Goal: Find specific page/section: Find specific page/section

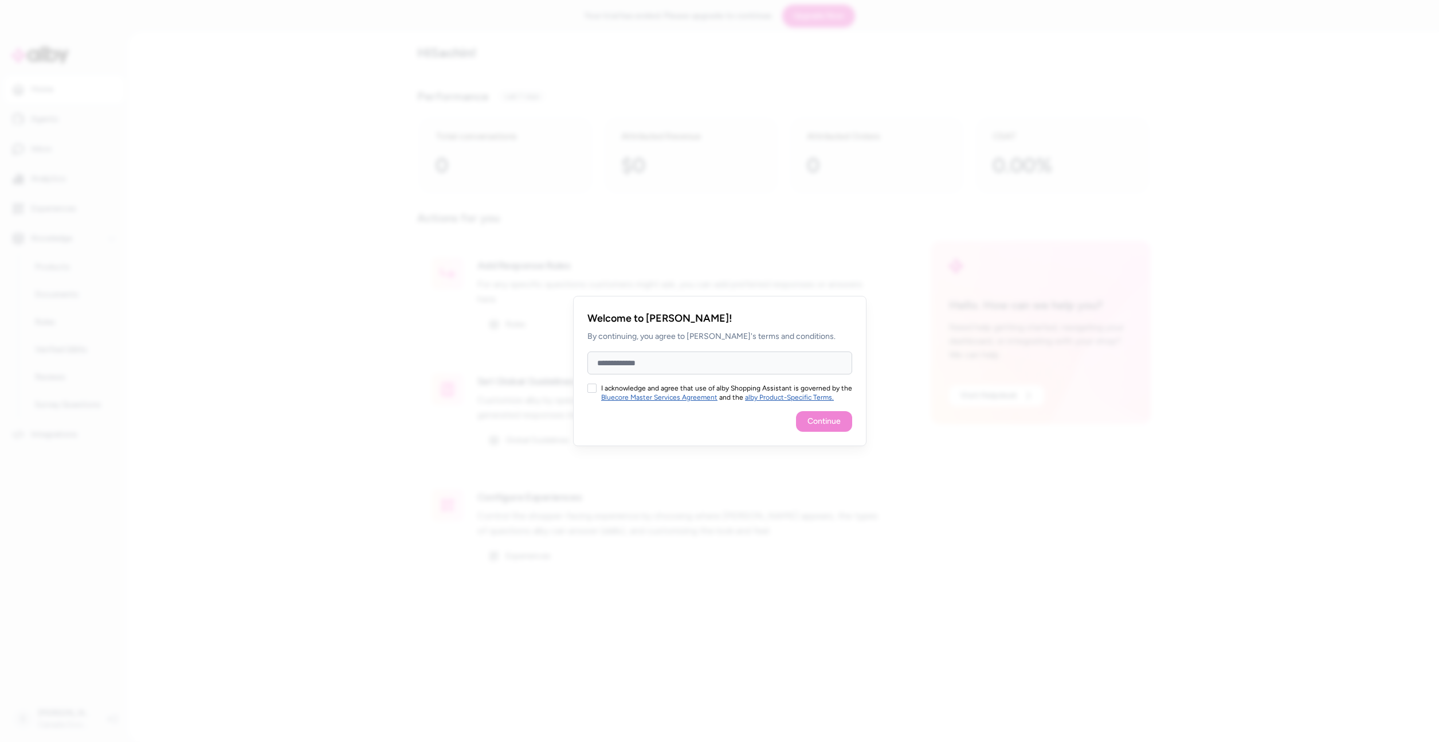
click at [590, 385] on button "I acknowledge and agree that use of alby Shopping Assistant is governed by the …" at bounding box center [591, 387] width 9 height 9
click at [646, 366] on input "Full Name" at bounding box center [719, 362] width 265 height 23
type input "**"
click at [814, 423] on button "Continue" at bounding box center [824, 421] width 56 height 21
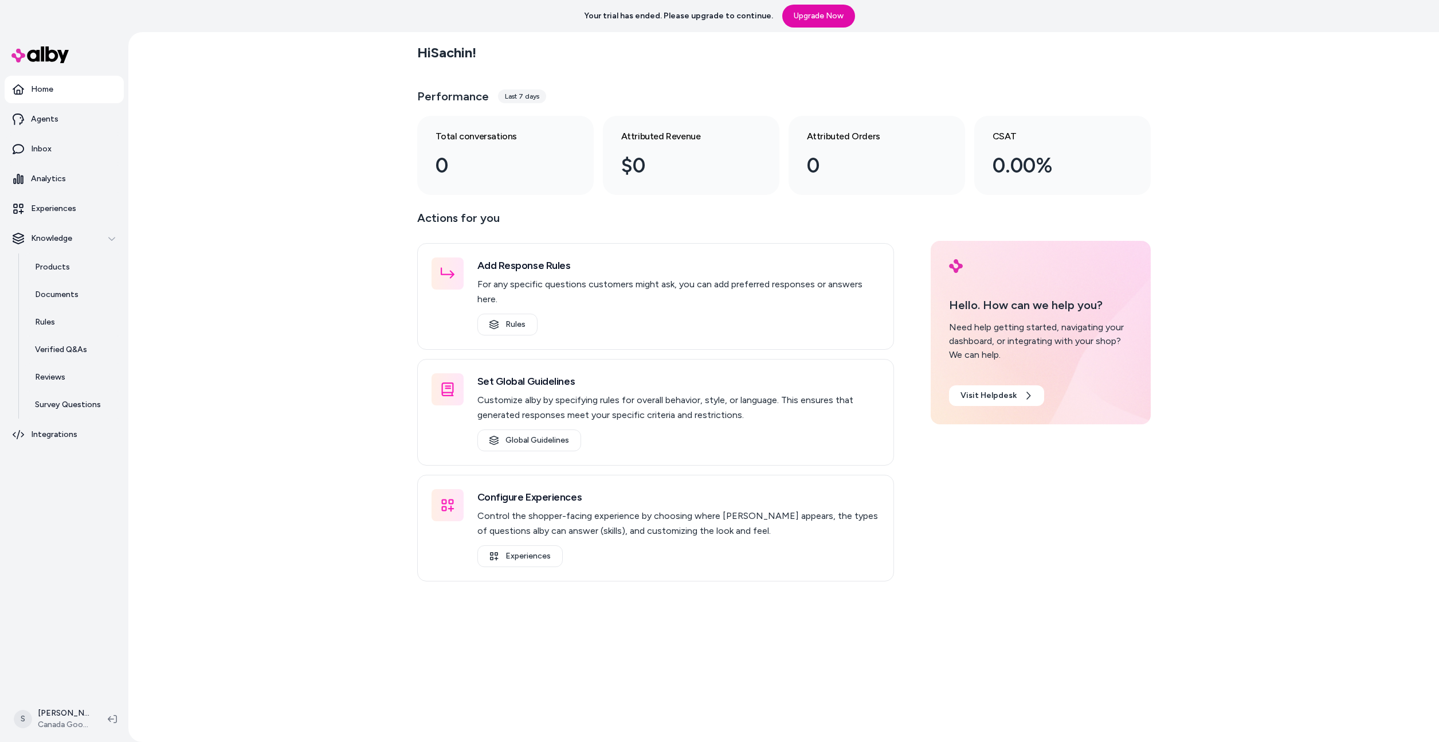
click at [325, 271] on div "Hi Sachin ! Performance Last 7 days Total conversations 0 Attributed Revenue $0…" at bounding box center [783, 386] width 1311 height 709
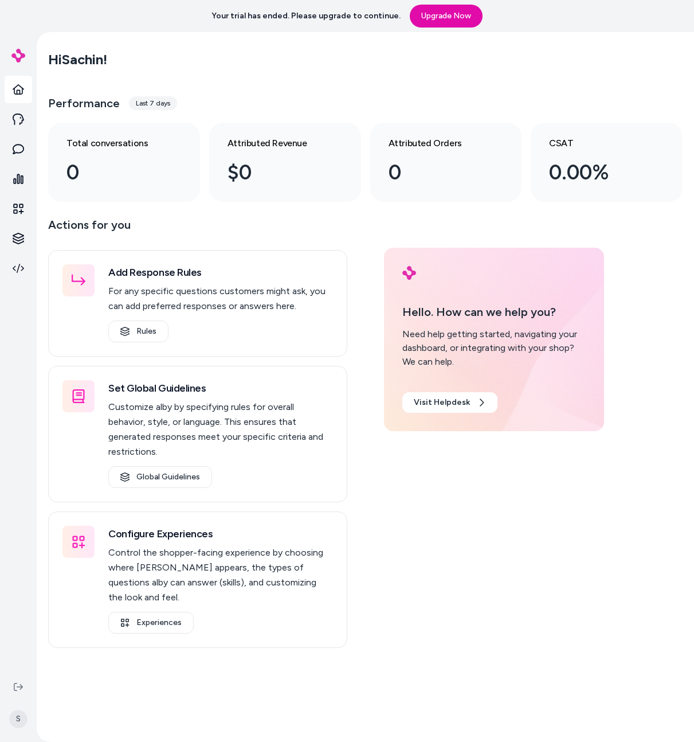
click at [655, 97] on div "Performance Last 7 days" at bounding box center [365, 103] width 634 height 28
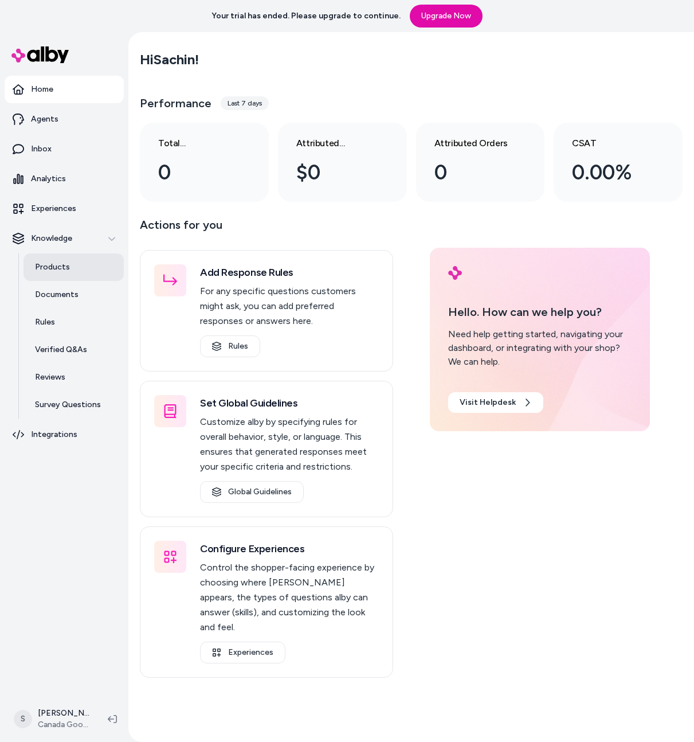
click at [45, 262] on p "Products" at bounding box center [52, 266] width 35 height 11
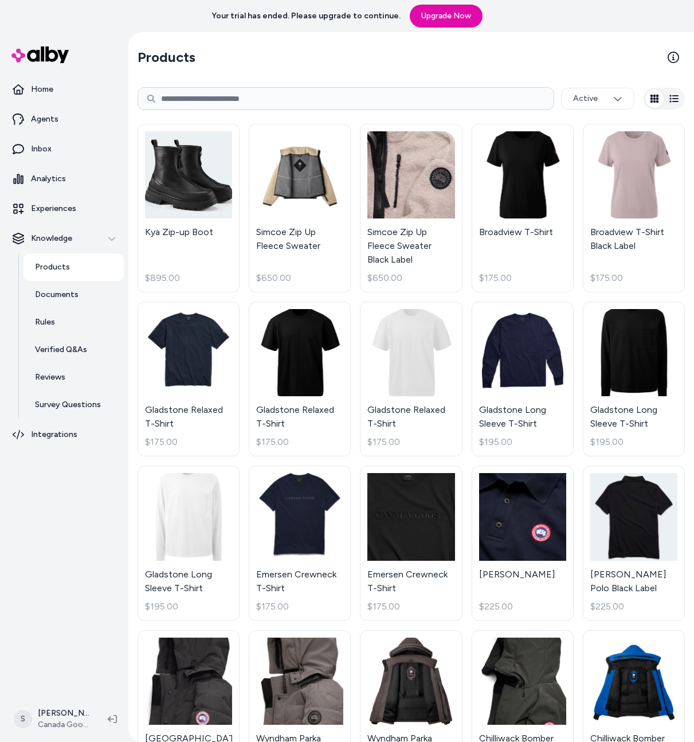
click at [383, 68] on section "Products" at bounding box center [411, 57] width 547 height 32
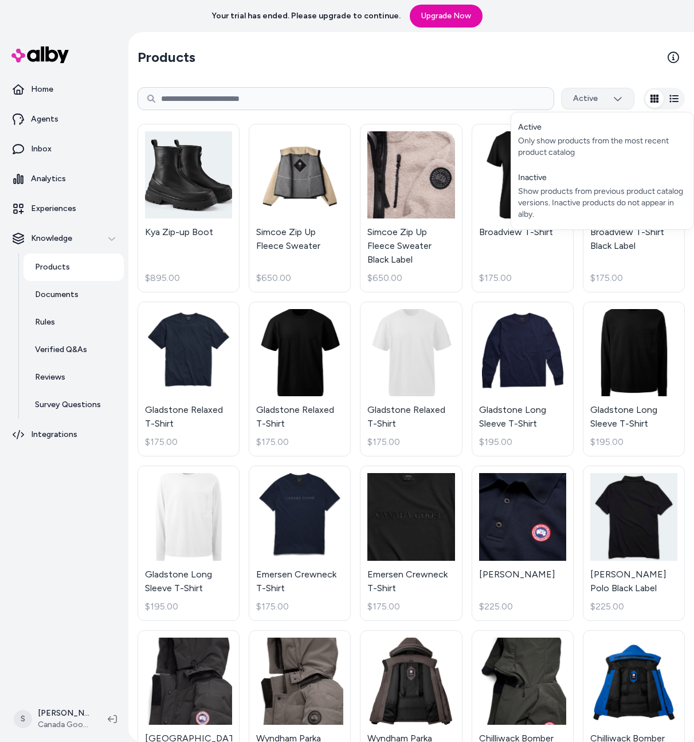
click at [614, 100] on html "Your trial has ended. Please upgrade to continue. Upgrade Now Home Agents Inbox…" at bounding box center [347, 371] width 694 height 742
click at [599, 55] on html "Your trial has ended. Please upgrade to continue. Upgrade Now Home Agents Inbox…" at bounding box center [347, 371] width 694 height 742
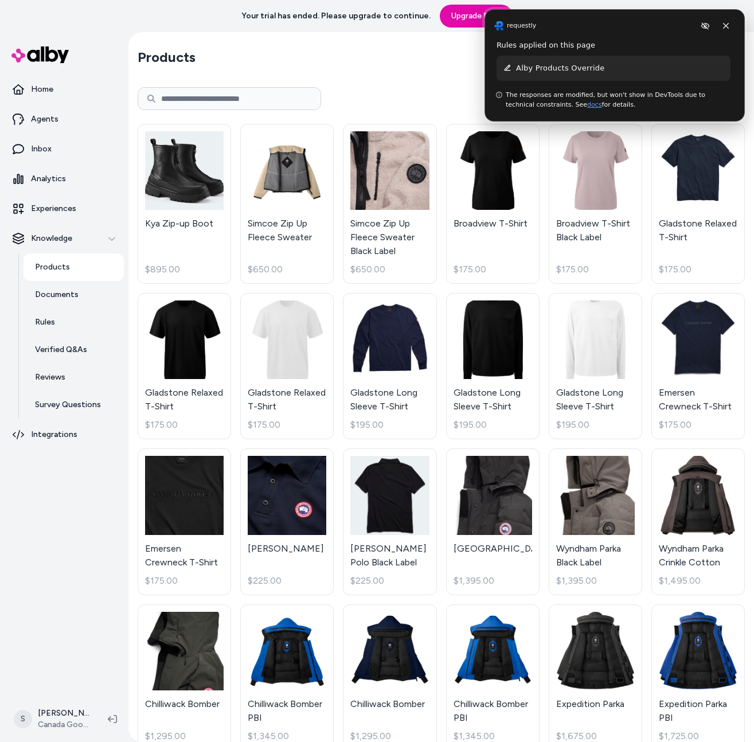
click at [727, 29] on rq-implicit-test-rule-widget at bounding box center [614, 65] width 260 height 112
click at [731, 26] on rq-implicit-test-rule-widget at bounding box center [614, 65] width 260 height 112
click at [726, 26] on rq-implicit-test-rule-widget at bounding box center [614, 65] width 260 height 112
click at [704, 27] on rq-implicit-test-rule-widget at bounding box center [614, 66] width 260 height 112
click at [728, 29] on rq-implicit-test-rule-widget at bounding box center [614, 65] width 260 height 112
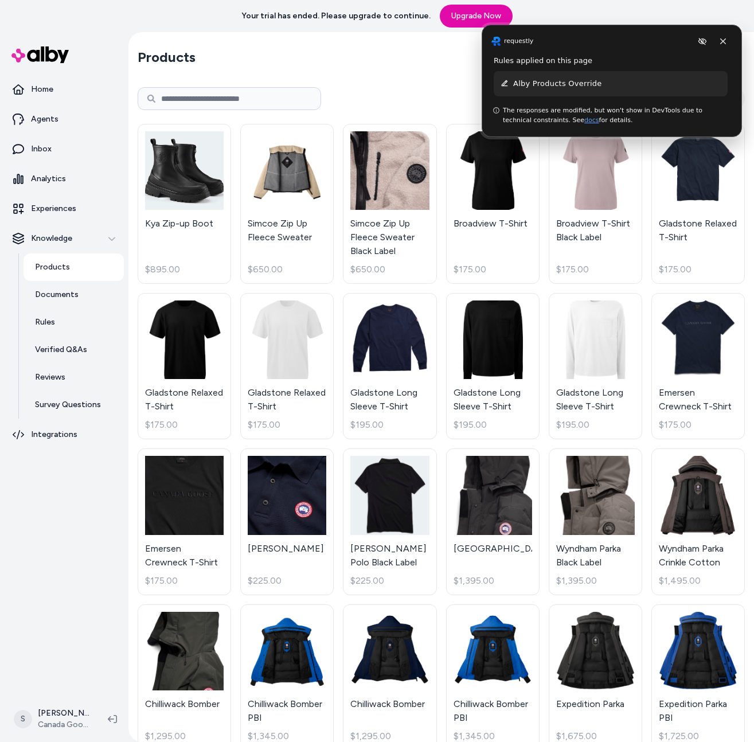
drag, startPoint x: 725, startPoint y: 27, endPoint x: 722, endPoint y: 42, distance: 15.2
click at [722, 42] on rq-implicit-test-rule-widget at bounding box center [611, 81] width 260 height 112
click at [722, 39] on rq-implicit-test-rule-widget at bounding box center [611, 80] width 260 height 112
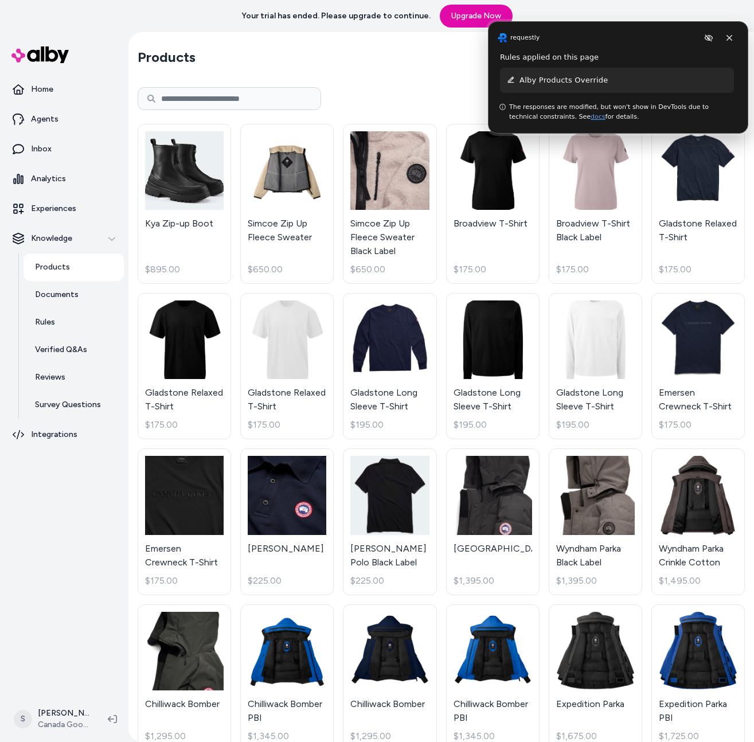
drag, startPoint x: 656, startPoint y: 33, endPoint x: 666, endPoint y: 26, distance: 12.4
click at [666, 26] on rq-implicit-test-rule-widget at bounding box center [618, 77] width 260 height 112
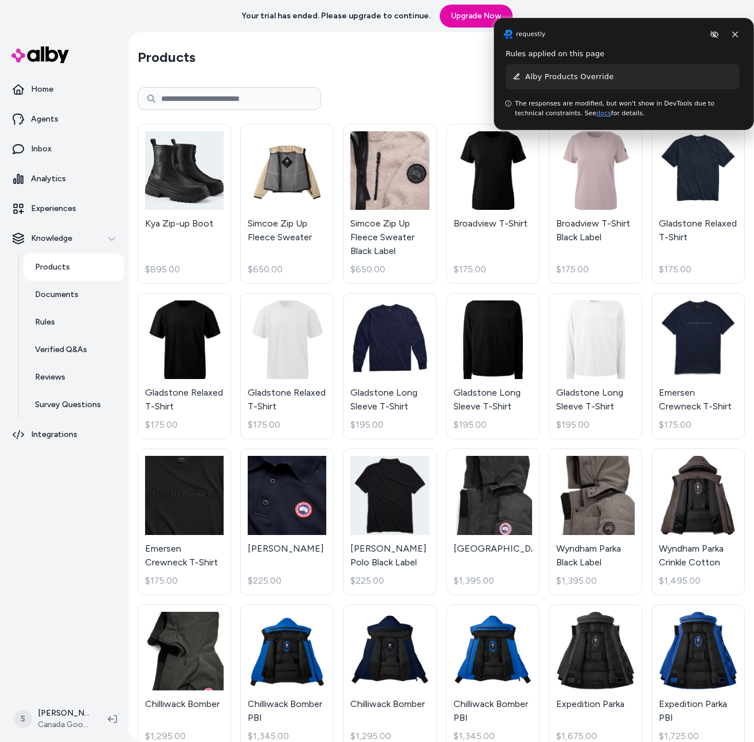
click at [736, 33] on rq-implicit-test-rule-widget at bounding box center [623, 74] width 260 height 112
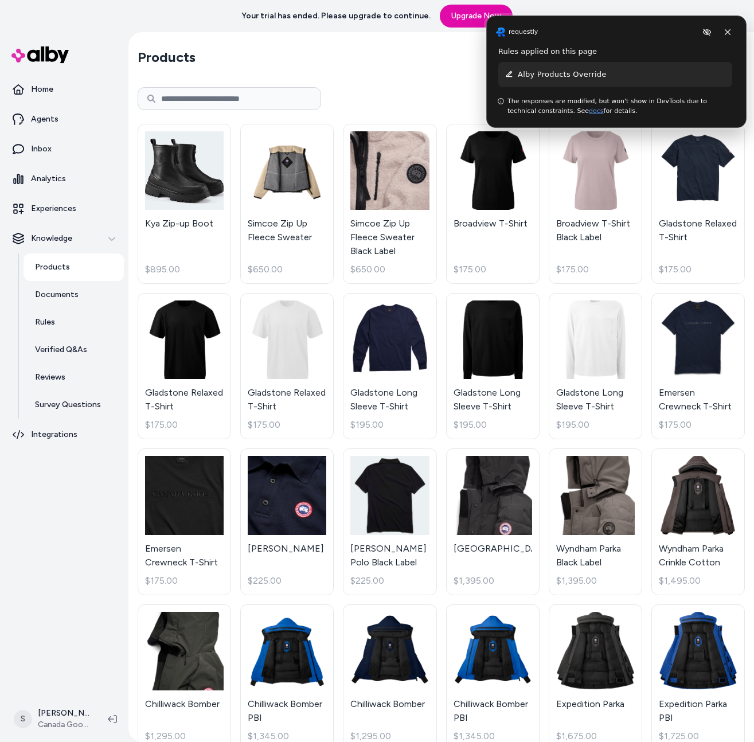
drag, startPoint x: 691, startPoint y: 32, endPoint x: 684, endPoint y: 29, distance: 6.9
click at [684, 29] on rq-implicit-test-rule-widget at bounding box center [616, 71] width 260 height 112
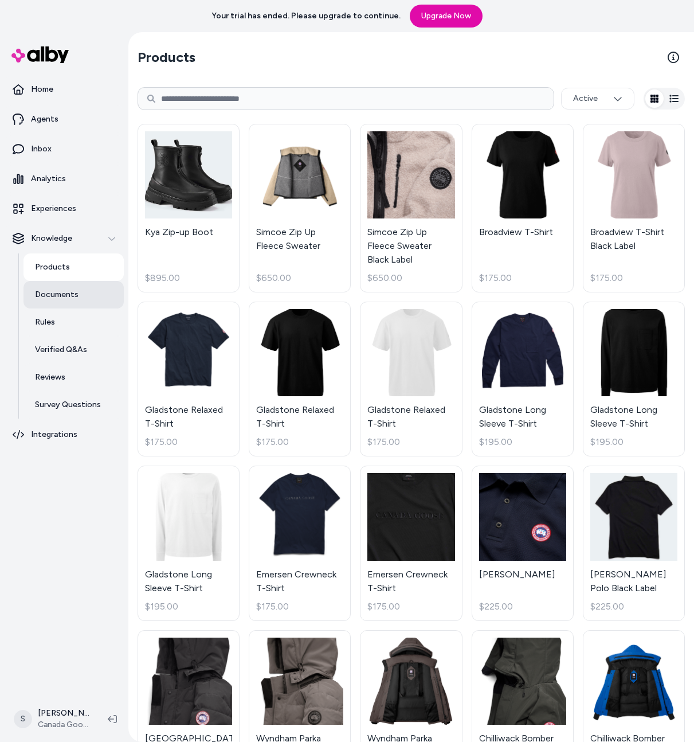
click at [57, 293] on p "Documents" at bounding box center [57, 294] width 44 height 11
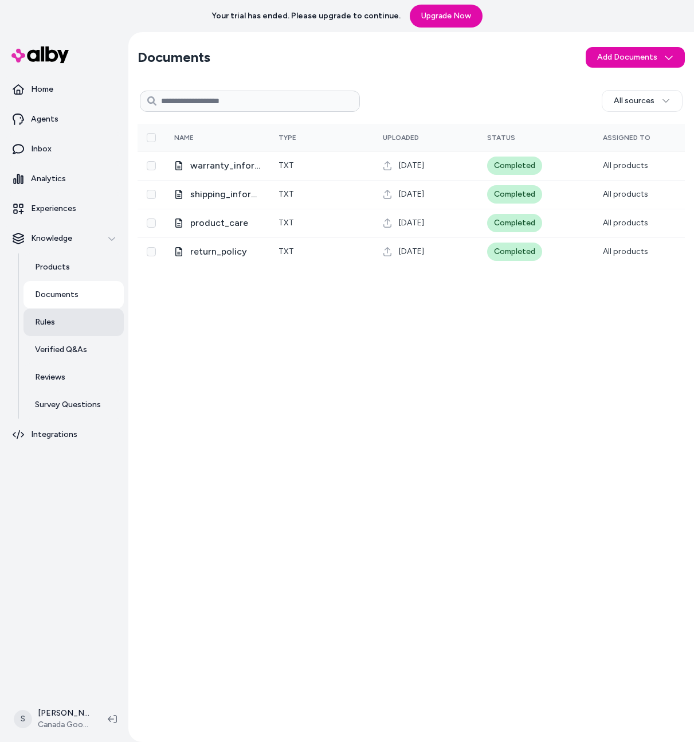
click at [43, 321] on p "Rules" at bounding box center [45, 321] width 20 height 11
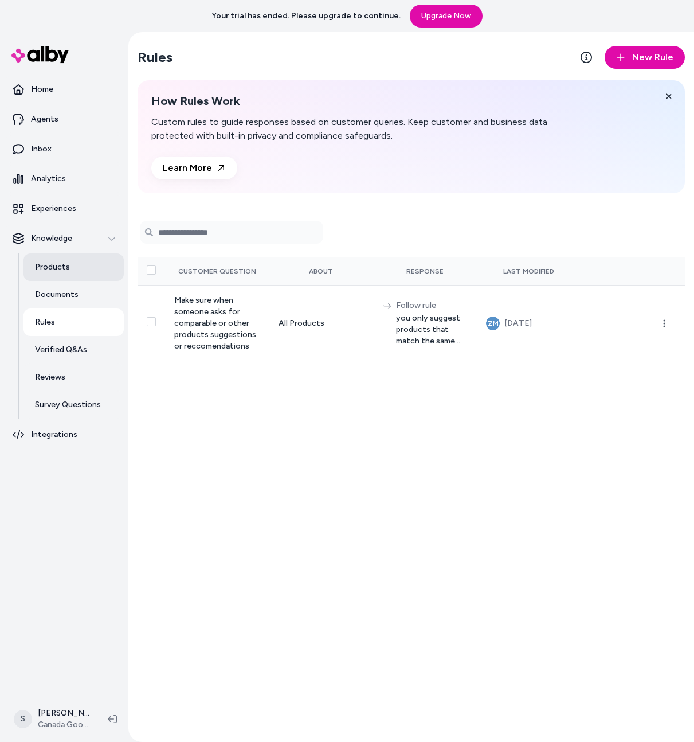
click at [56, 269] on p "Products" at bounding box center [52, 266] width 35 height 11
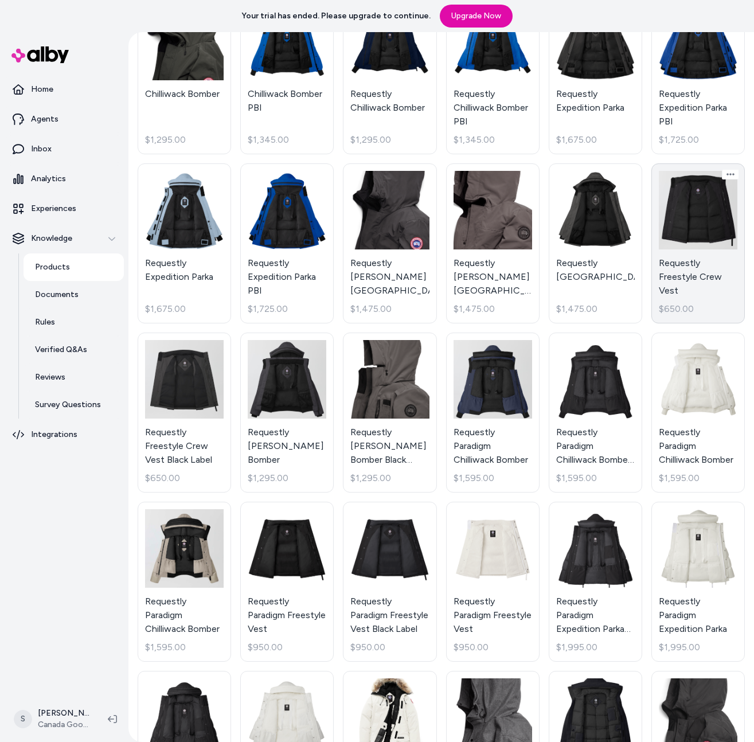
scroll to position [609, 0]
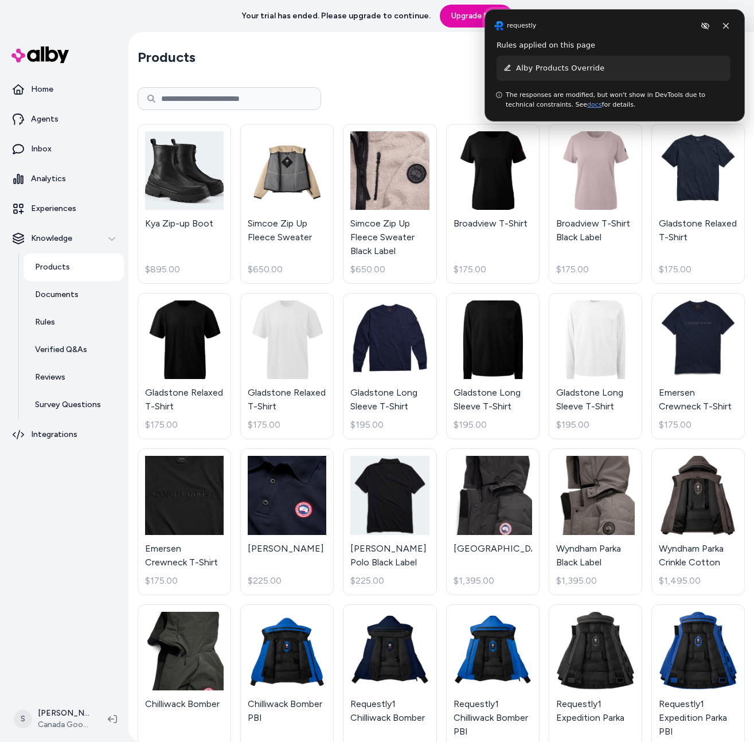
click at [725, 25] on rq-implicit-test-rule-widget at bounding box center [614, 65] width 260 height 112
